Goal: Find specific page/section: Find specific page/section

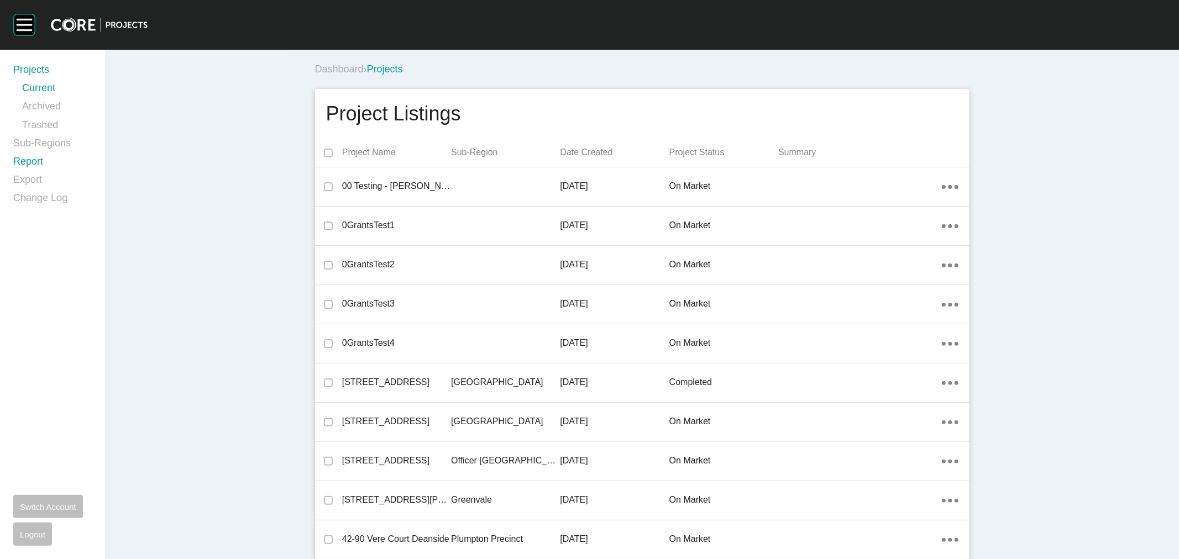
click at [29, 162] on link "Report" at bounding box center [52, 164] width 78 height 18
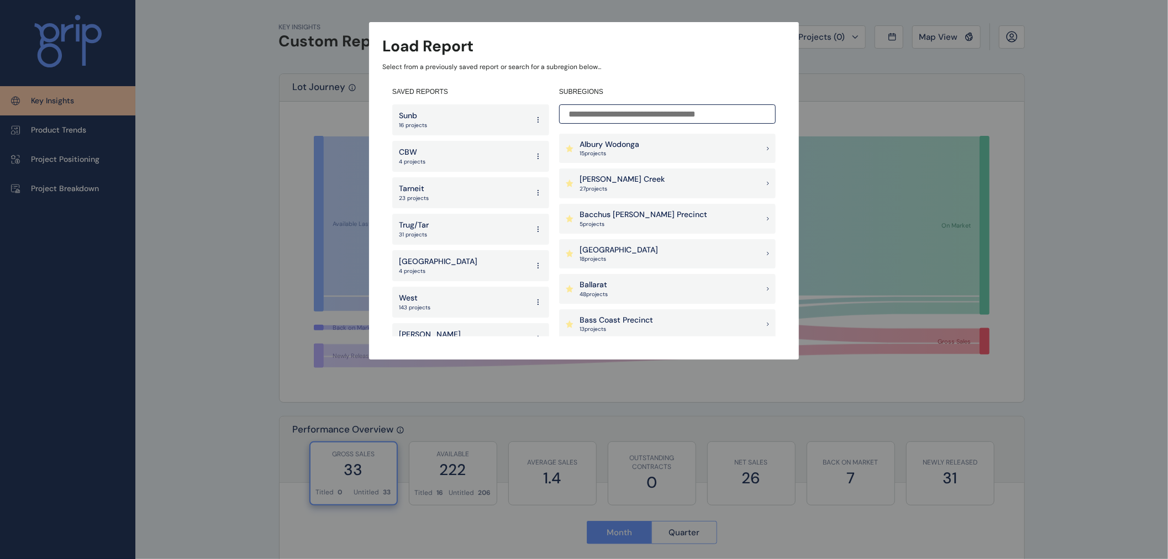
click at [569, 118] on input at bounding box center [667, 113] width 217 height 19
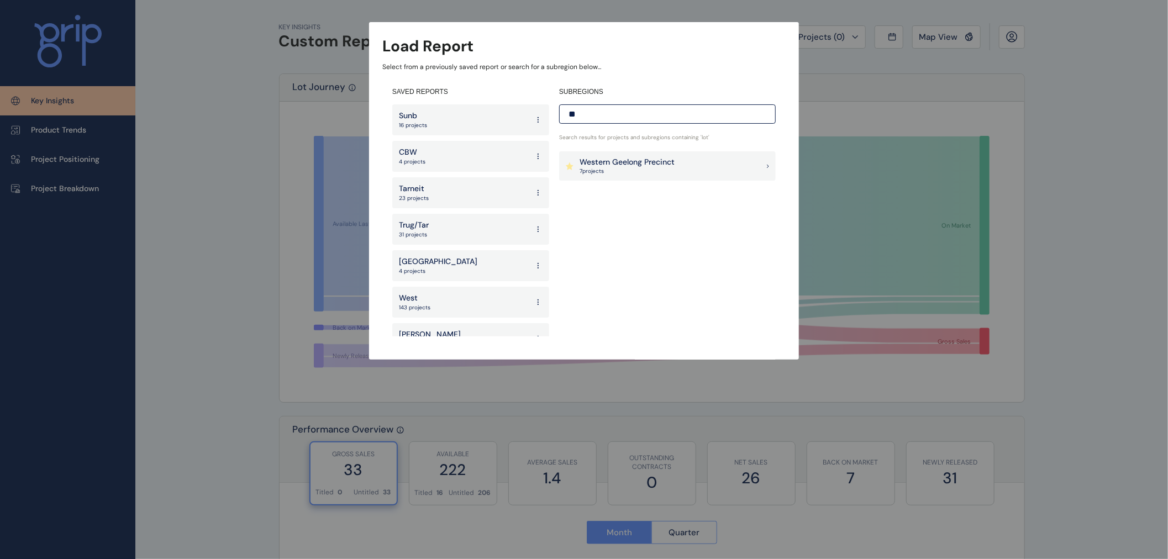
type input "*"
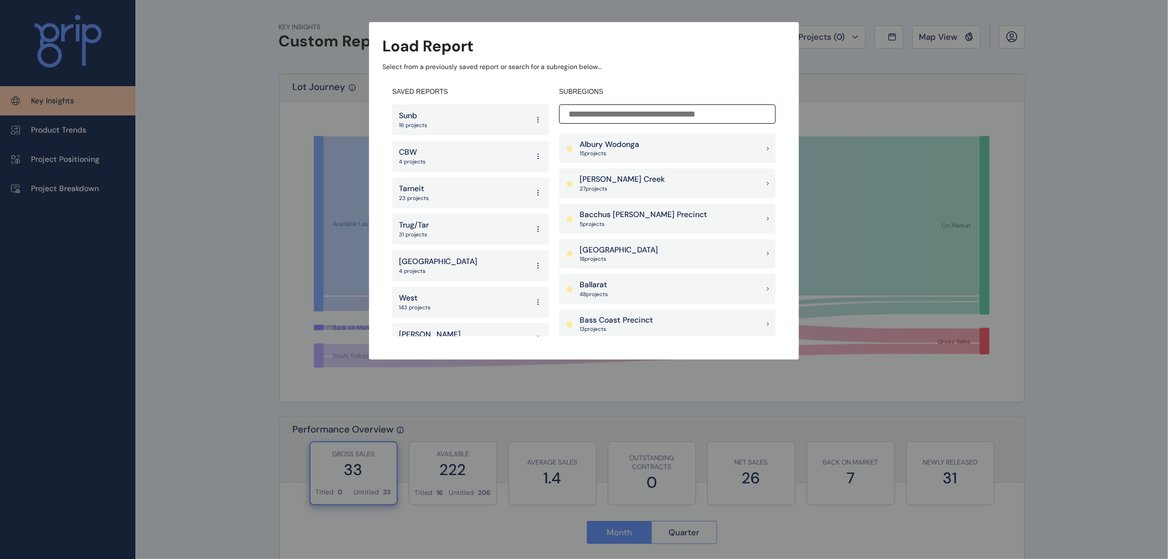
click at [160, 169] on div "Load Report Select from a previously saved report or search for a subregion bel…" at bounding box center [584, 169] width 1168 height 338
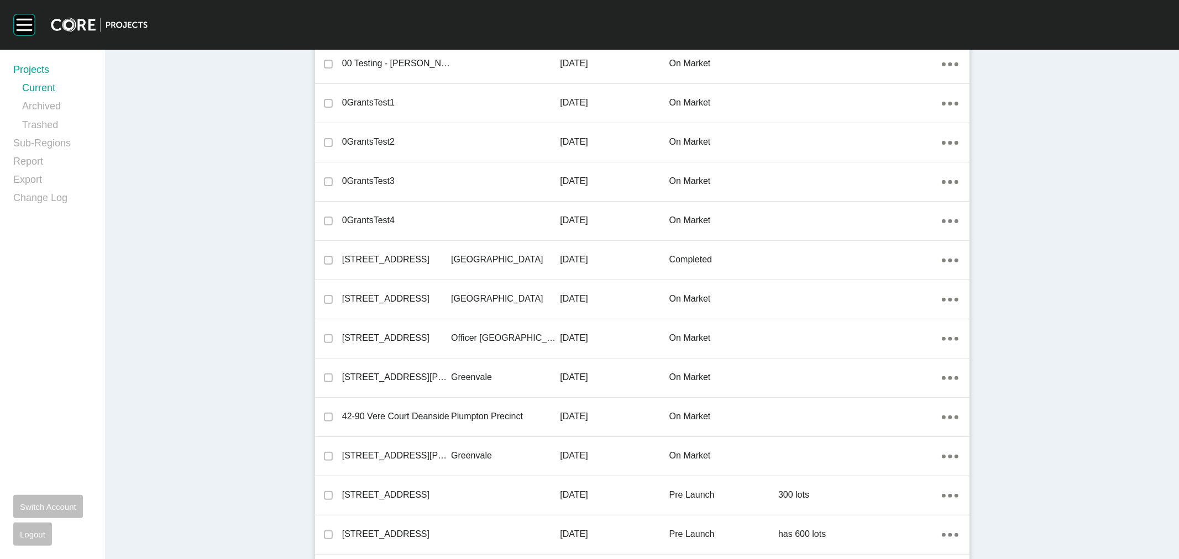
scroll to position [61, 0]
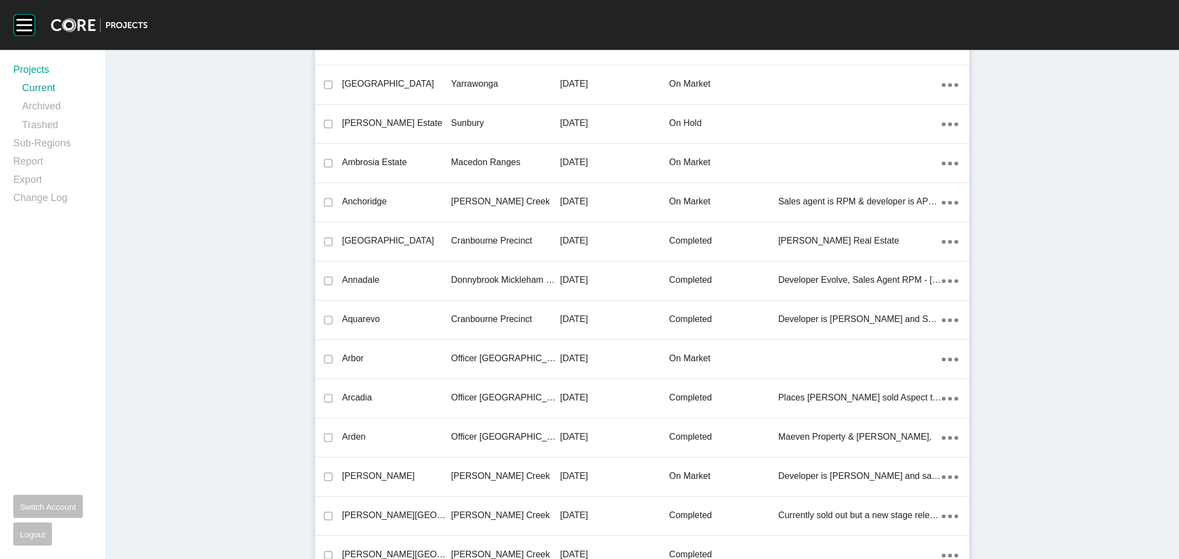
scroll to position [12381, 0]
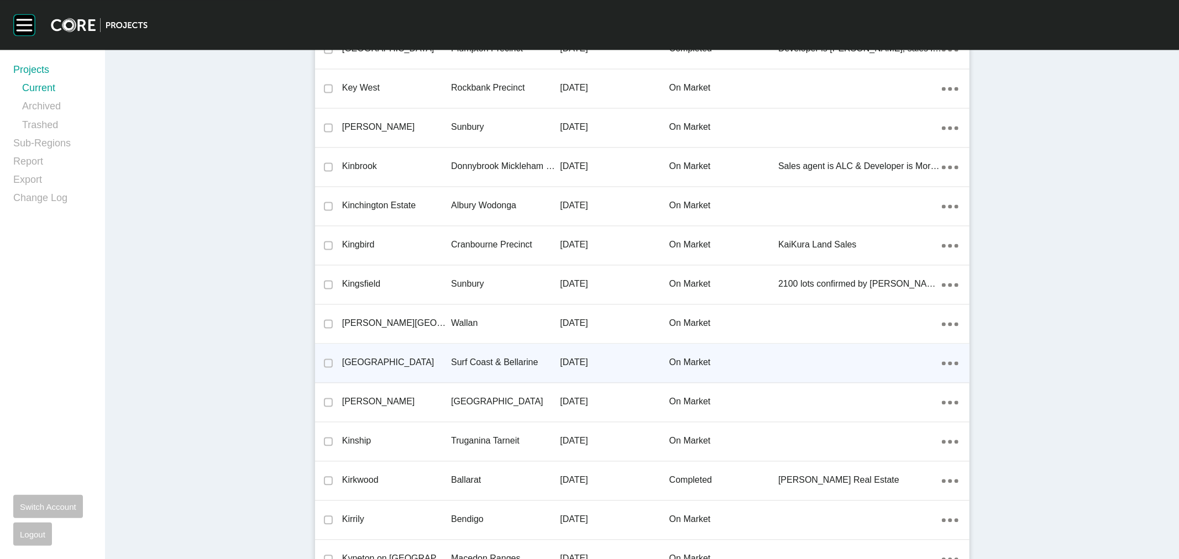
click at [451, 372] on div "Surf Coast & Bellarine" at bounding box center [505, 362] width 109 height 34
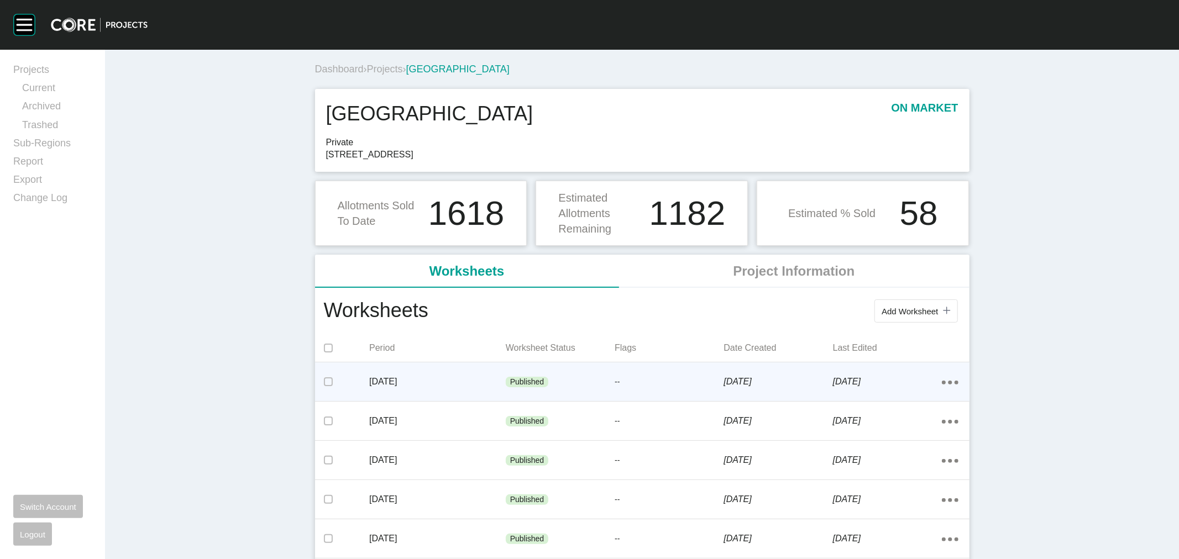
click at [450, 371] on div "September 2025" at bounding box center [437, 382] width 137 height 34
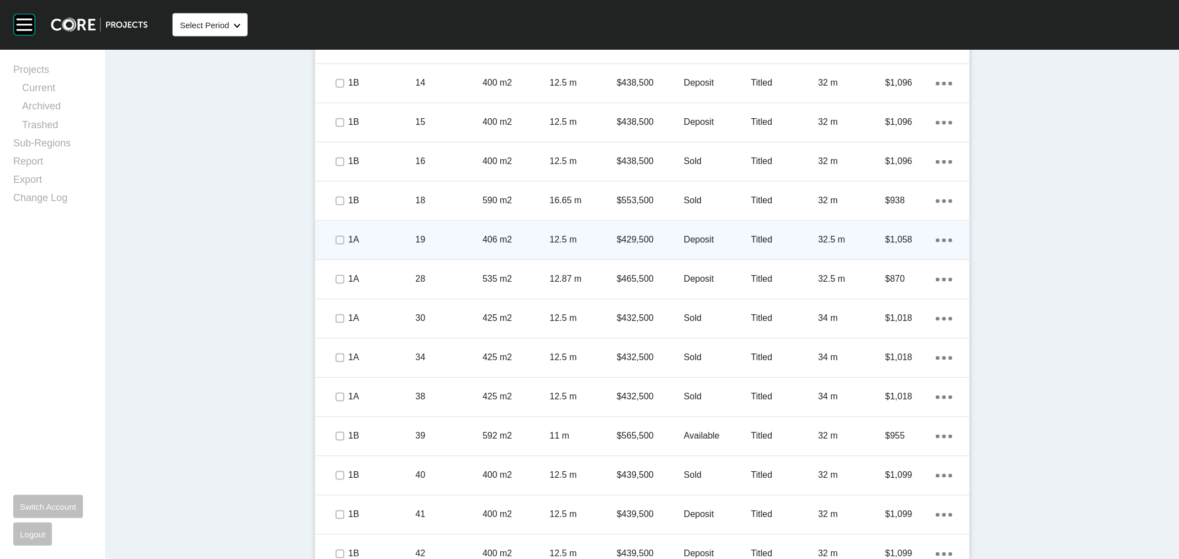
scroll to position [1167, 0]
